Goal: Information Seeking & Learning: Learn about a topic

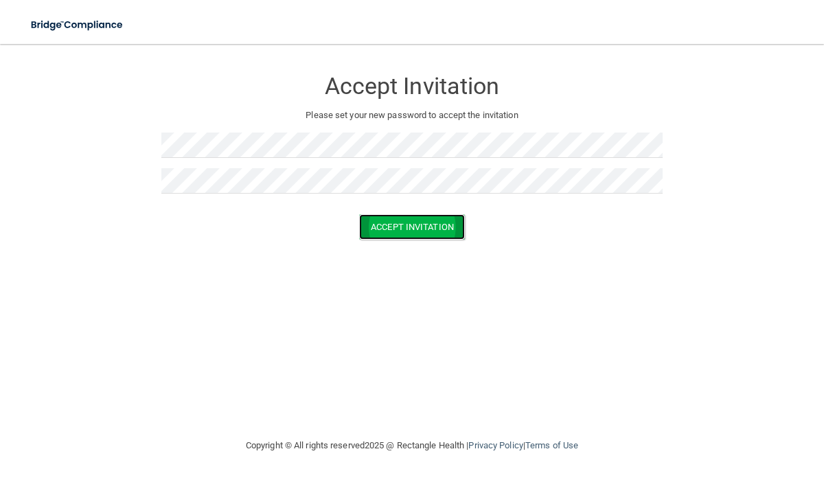
click at [383, 231] on button "Accept Invitation" at bounding box center [412, 226] width 106 height 25
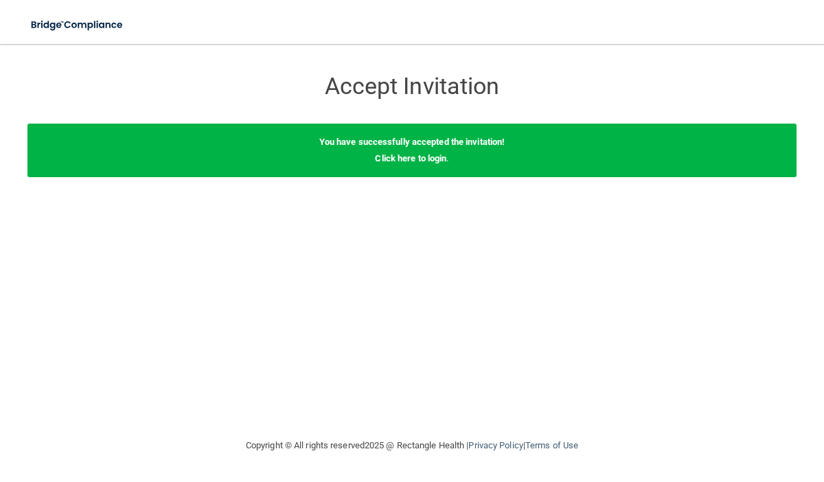
click at [425, 163] on div "You have successfully accepted the invitation! Click here to login ." at bounding box center [411, 151] width 769 height 54
click at [421, 157] on link "Click here to login" at bounding box center [410, 158] width 71 height 10
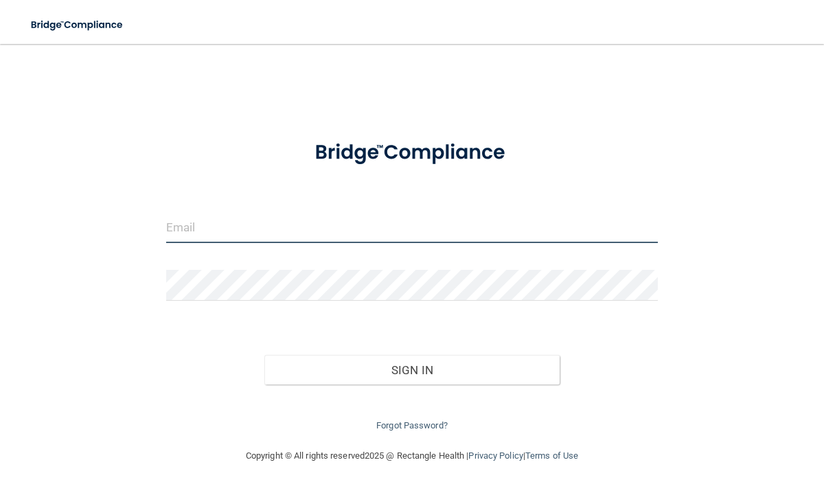
click at [330, 231] on input "email" at bounding box center [412, 227] width 492 height 31
click at [291, 229] on input "[PERSON_NAME][EMAIL_ADDRESS][DOMAIN_NAME]" at bounding box center [412, 227] width 492 height 31
click at [289, 231] on input "[PERSON_NAME][EMAIL_ADDRESS][DOMAIN_NAME]" at bounding box center [412, 227] width 492 height 31
type input "[PERSON_NAME][EMAIL_ADDRESS][DOMAIN_NAME]"
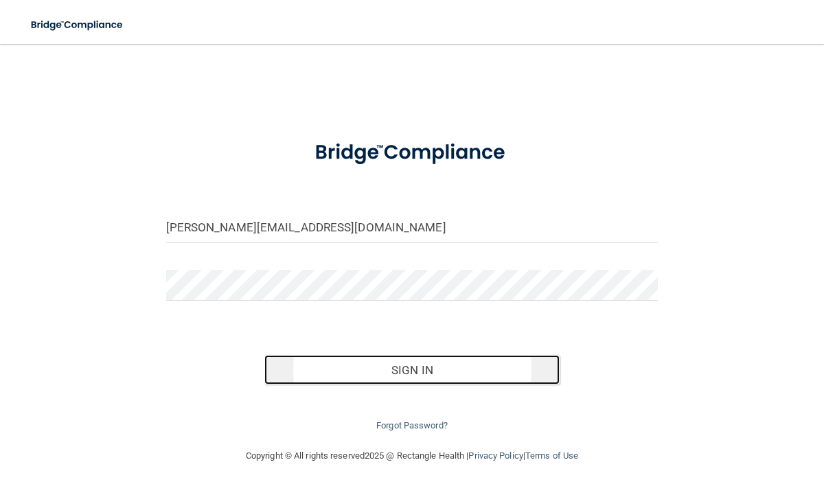
click at [356, 365] on button "Sign In" at bounding box center [411, 370] width 295 height 30
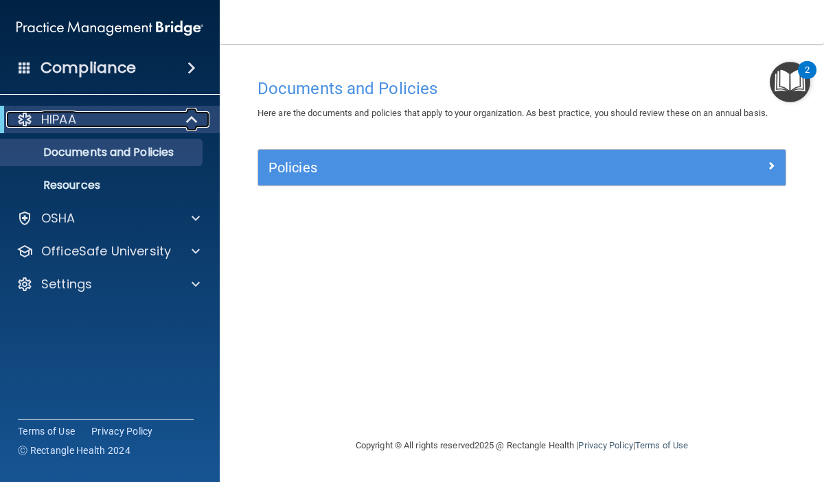
click at [174, 117] on div "HIPAA" at bounding box center [91, 119] width 170 height 16
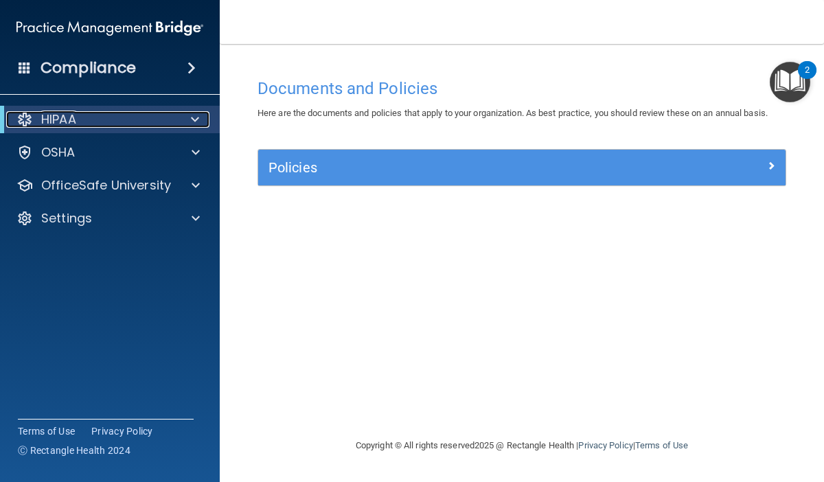
click at [174, 117] on div "HIPAA" at bounding box center [91, 119] width 170 height 16
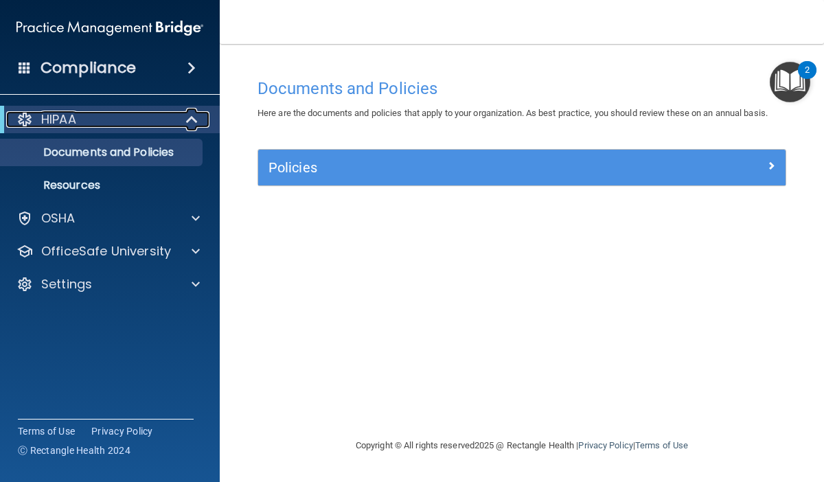
click at [174, 117] on div "HIPAA" at bounding box center [91, 119] width 170 height 16
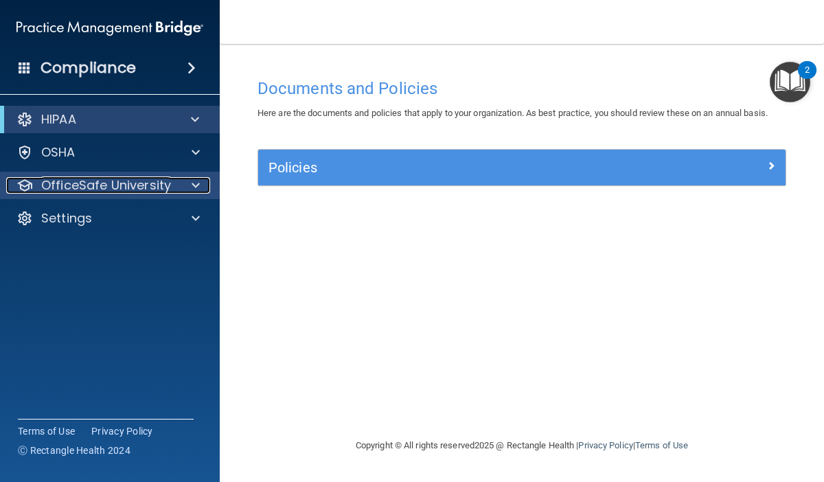
click at [166, 190] on p "OfficeSafe University" at bounding box center [106, 185] width 130 height 16
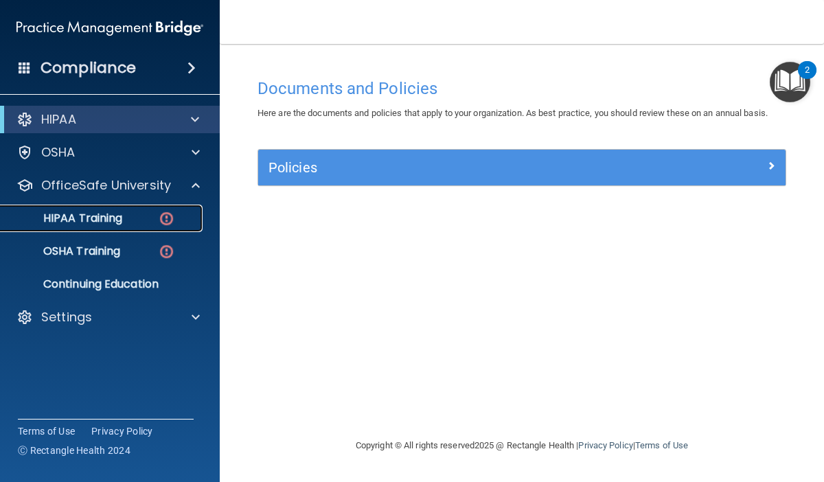
click at [143, 224] on div "HIPAA Training" at bounding box center [102, 218] width 187 height 14
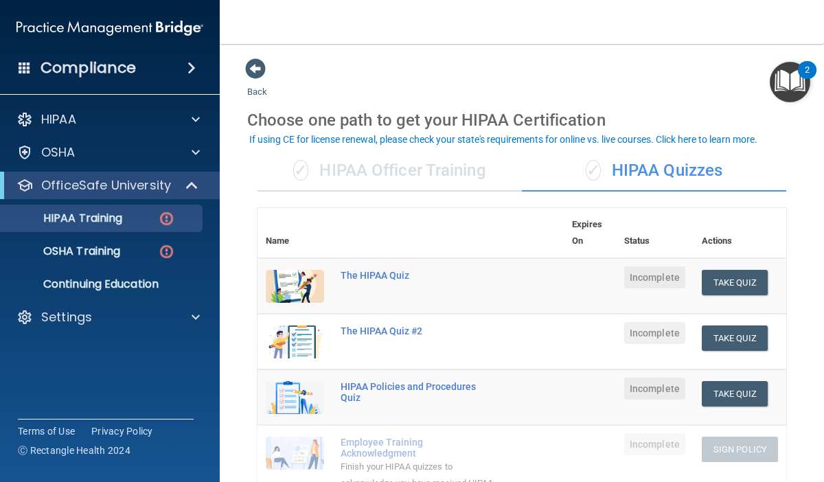
click at [477, 170] on div "✓ HIPAA Officer Training" at bounding box center [389, 170] width 264 height 41
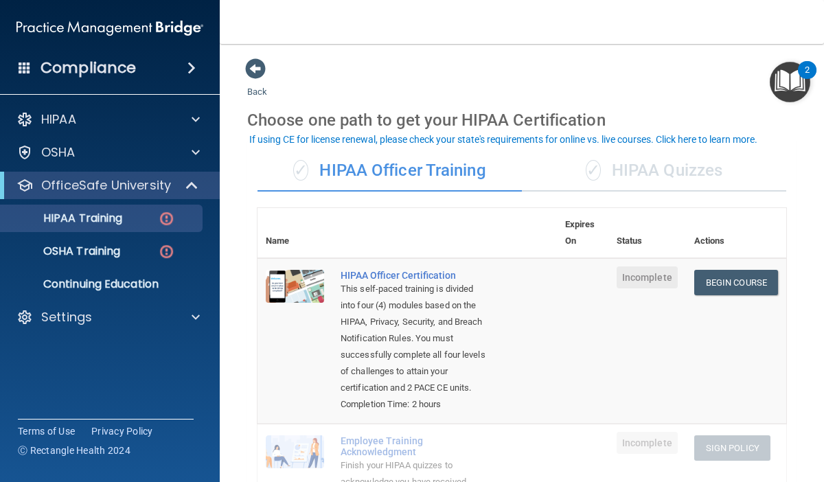
drag, startPoint x: 816, startPoint y: 297, endPoint x: 800, endPoint y: 346, distance: 51.9
click at [800, 346] on main "Back Choose one path to get your HIPAA Certification ✓ HIPAA Officer Training ✓…" at bounding box center [522, 263] width 604 height 438
click at [652, 173] on div "✓ HIPAA Quizzes" at bounding box center [654, 170] width 264 height 41
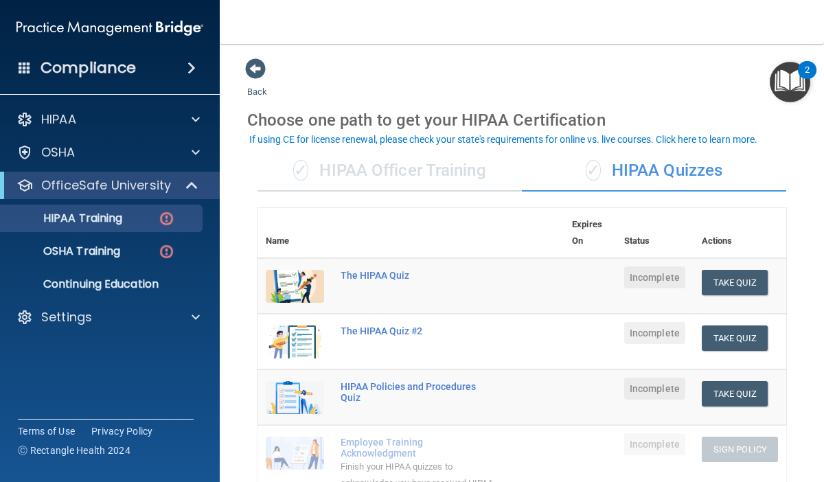
click at [438, 163] on div "✓ HIPAA Officer Training" at bounding box center [389, 170] width 264 height 41
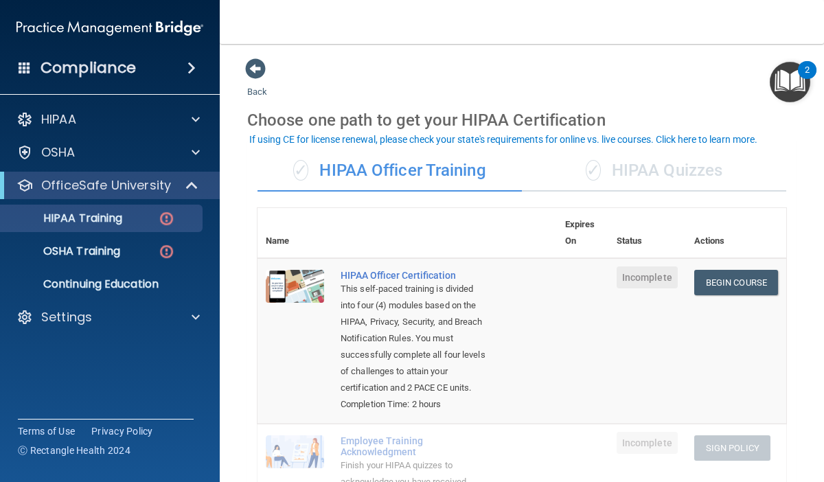
click at [803, 74] on div "2" at bounding box center [807, 70] width 19 height 18
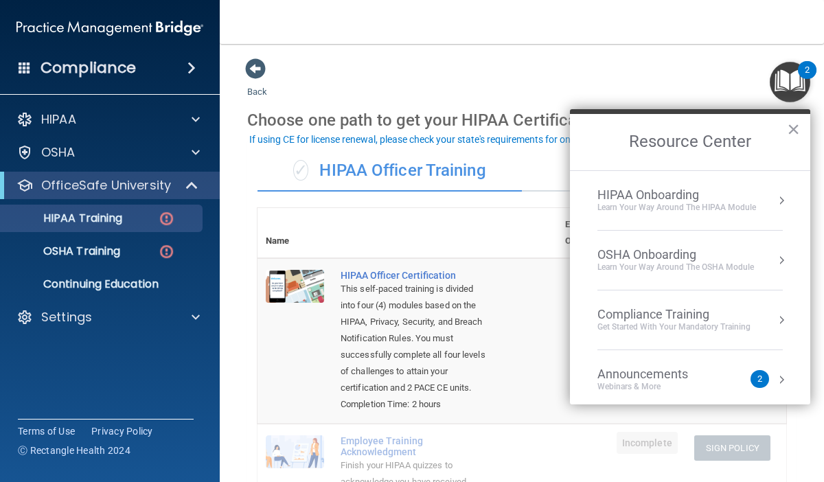
click at [693, 382] on div "Webinars & More" at bounding box center [656, 387] width 118 height 12
